Goal: Task Accomplishment & Management: Use online tool/utility

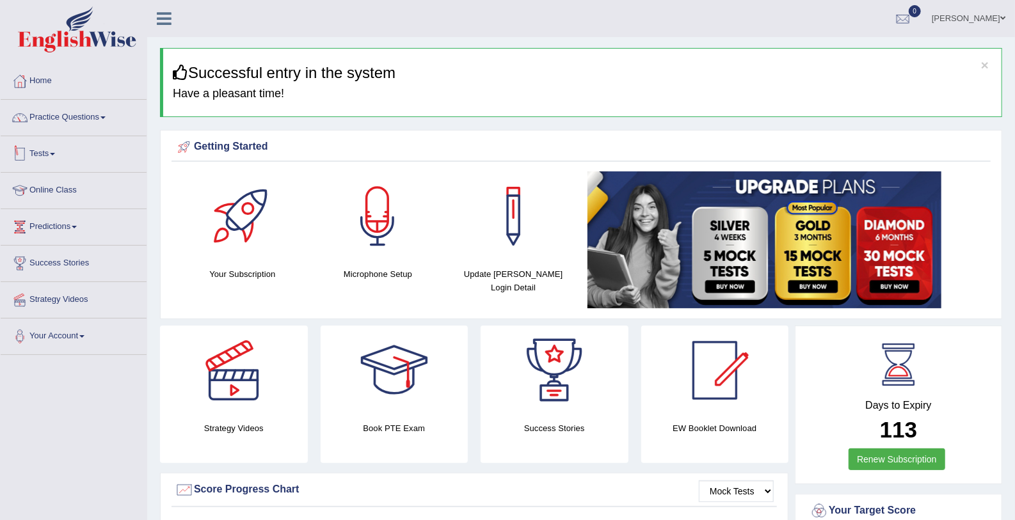
click at [64, 157] on link "Tests" at bounding box center [74, 152] width 146 height 32
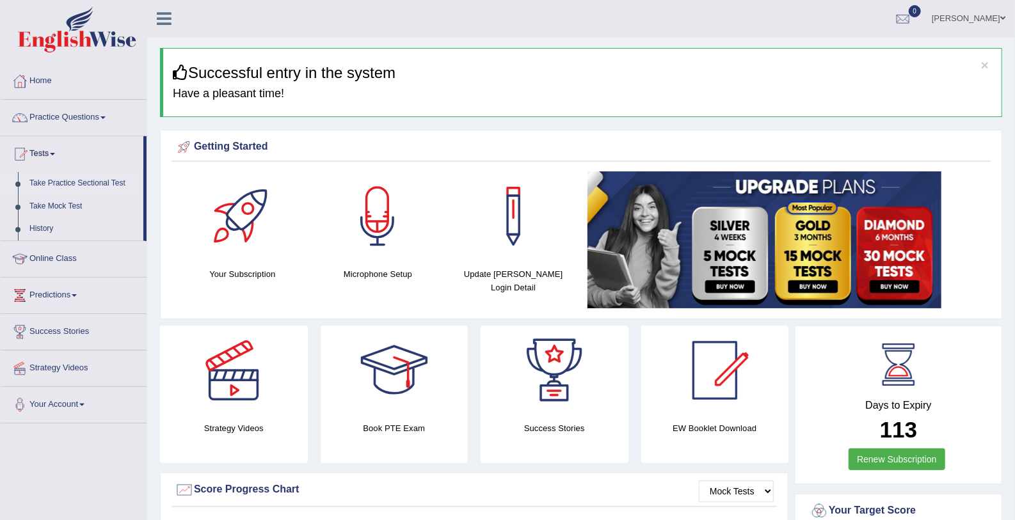
click at [84, 184] on link "Take Practice Sectional Test" at bounding box center [84, 183] width 120 height 23
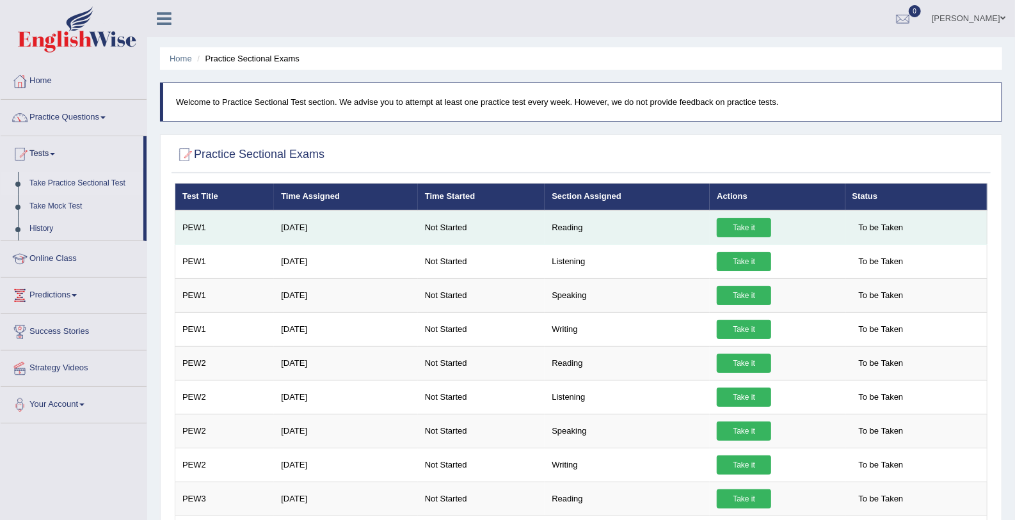
click at [747, 227] on link "Take it" at bounding box center [744, 227] width 54 height 19
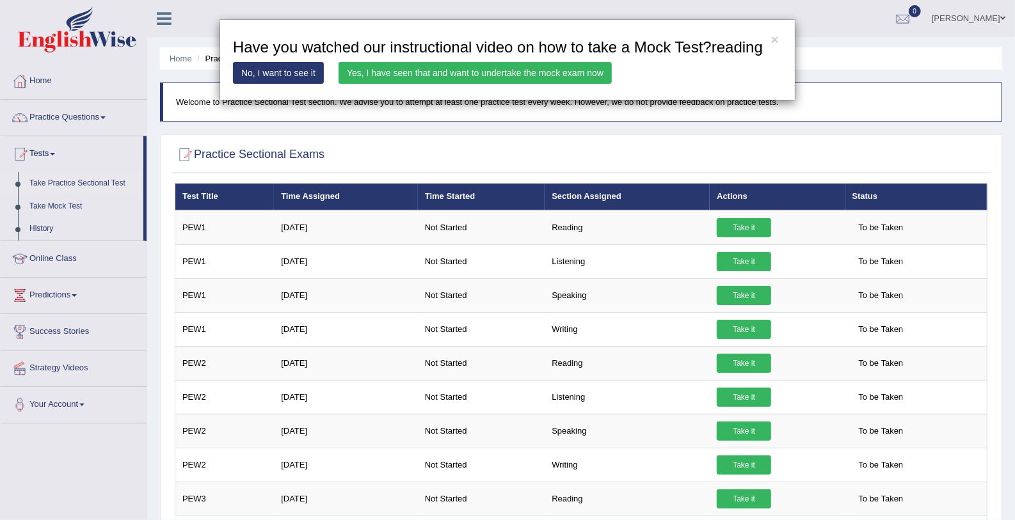
click at [506, 77] on link "Yes, I have seen that and want to undertake the mock exam now" at bounding box center [474, 73] width 273 height 22
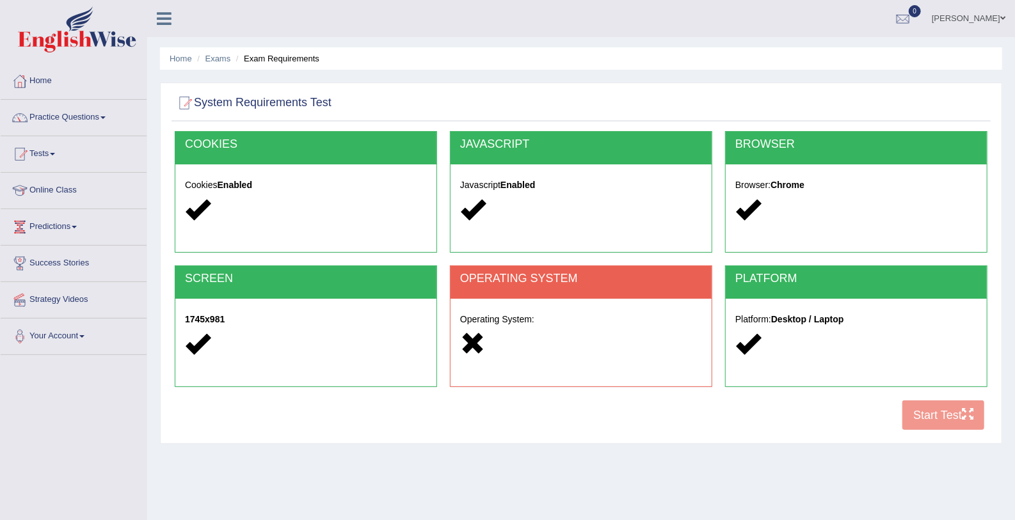
click at [470, 340] on icon at bounding box center [472, 343] width 25 height 25
click at [510, 280] on h2 "OPERATING SYSTEM" at bounding box center [581, 279] width 242 height 13
click at [944, 418] on div "COOKIES Cookies Enabled JAVASCRIPT Javascript Enabled BROWSER Browser: Chrome S…" at bounding box center [580, 284] width 819 height 306
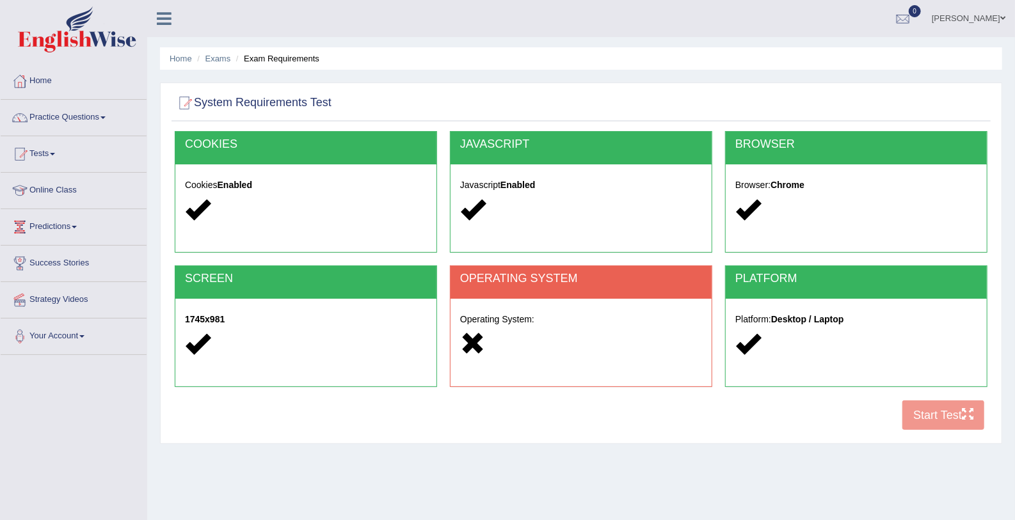
click at [464, 341] on icon at bounding box center [472, 343] width 25 height 25
